Goal: Task Accomplishment & Management: Manage account settings

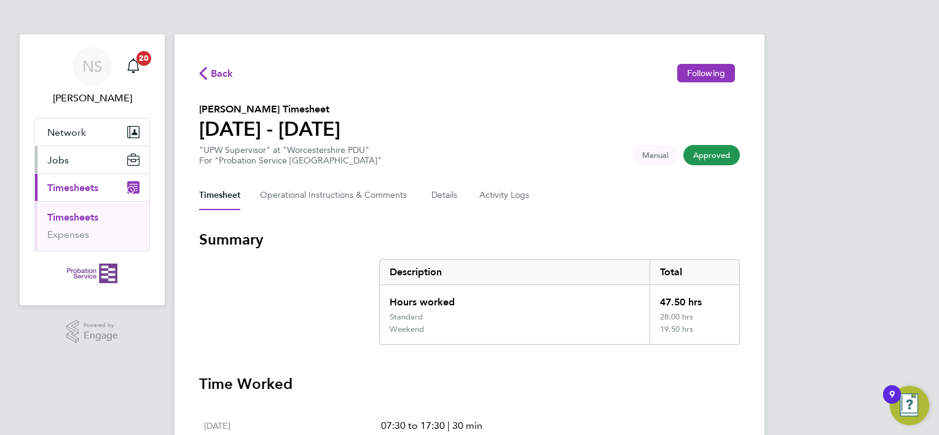
click at [54, 162] on span "Jobs" at bounding box center [58, 160] width 22 height 12
click at [52, 157] on span "Jobs" at bounding box center [58, 160] width 22 height 12
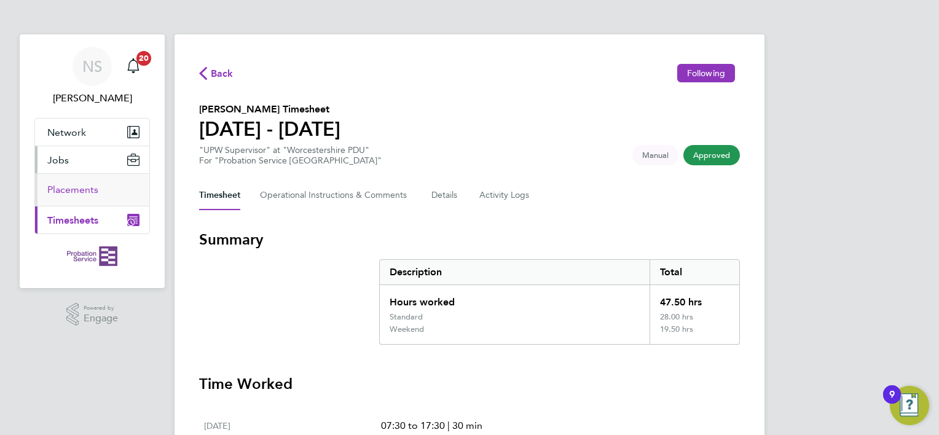
click at [59, 192] on link "Placements" at bounding box center [72, 190] width 51 height 12
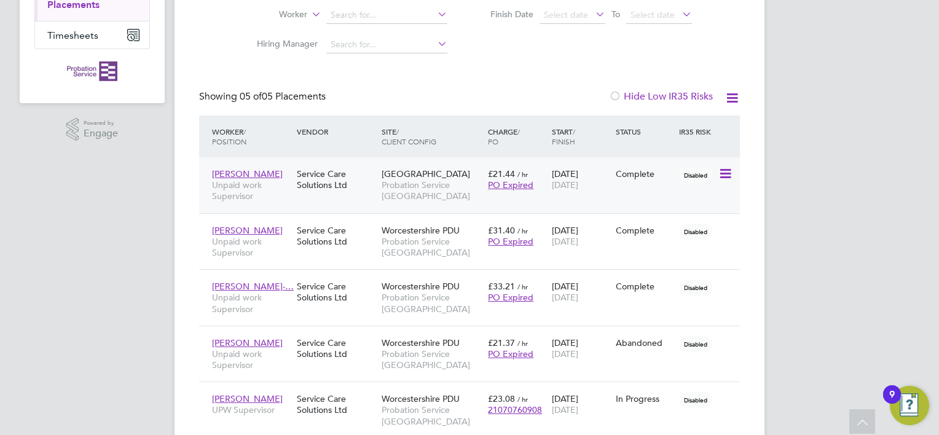
click at [258, 170] on span "[PERSON_NAME]" at bounding box center [247, 173] width 71 height 11
click at [276, 175] on span "[PERSON_NAME]" at bounding box center [247, 173] width 71 height 11
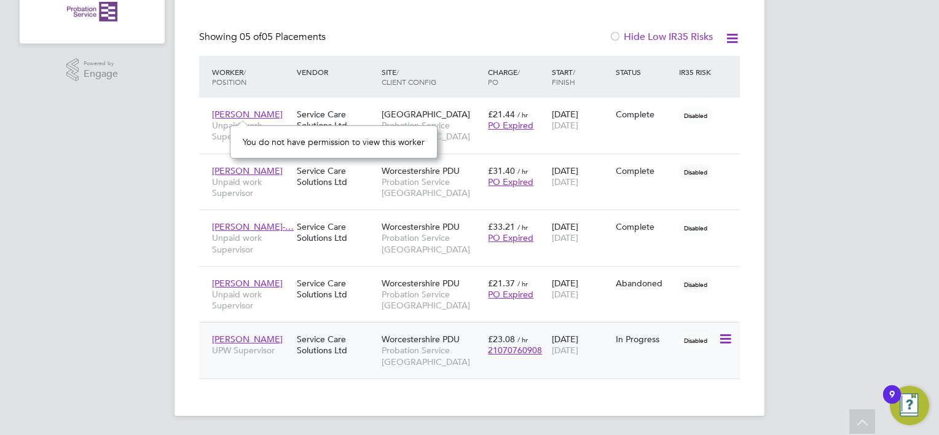
click at [255, 339] on span "[PERSON_NAME]" at bounding box center [247, 339] width 71 height 11
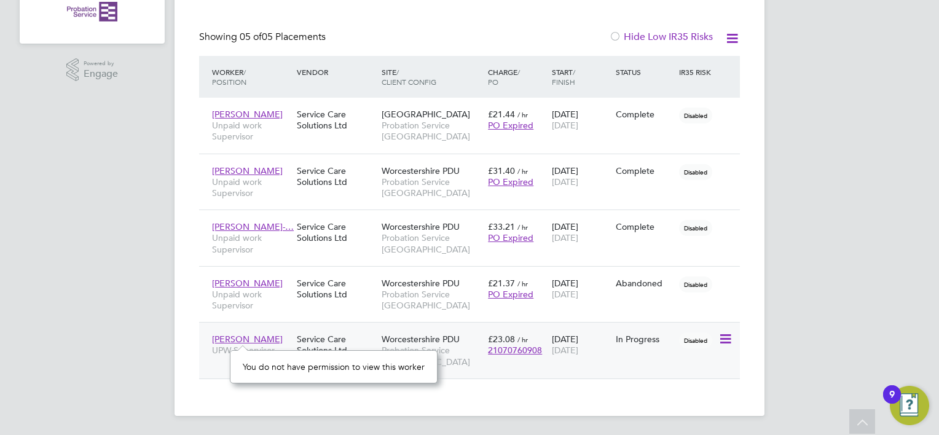
click at [515, 349] on span "21070760908" at bounding box center [515, 350] width 54 height 11
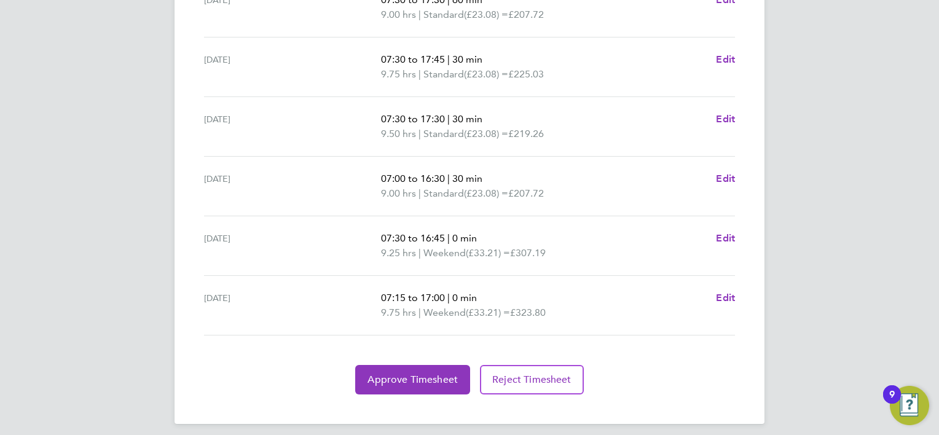
scroll to position [487, 0]
click at [422, 373] on span "Approve Timesheet" at bounding box center [413, 379] width 90 height 12
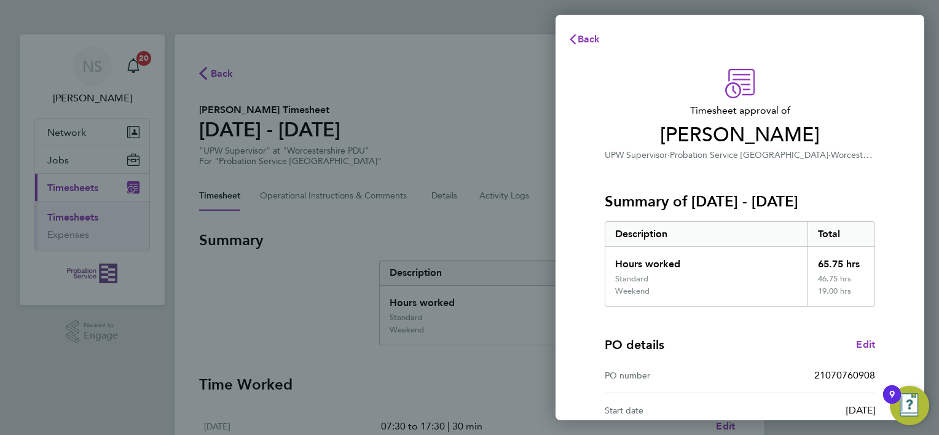
scroll to position [165, 0]
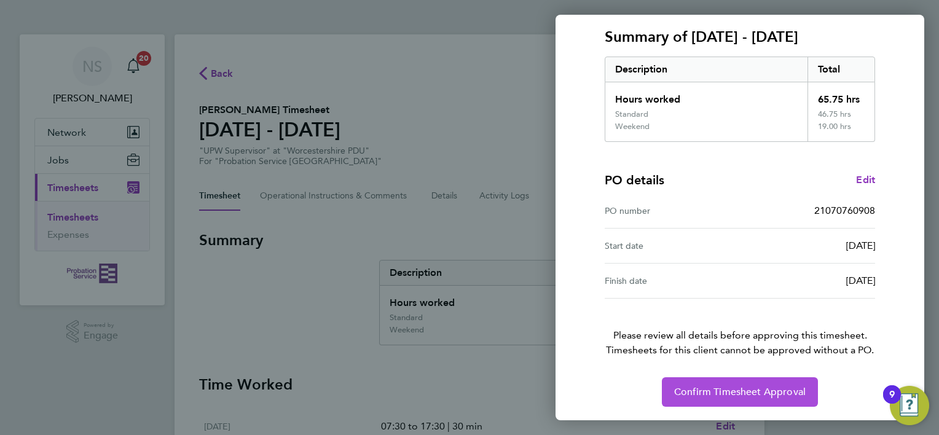
click at [728, 396] on span "Confirm Timesheet Approval" at bounding box center [740, 392] width 132 height 12
